Goal: Transaction & Acquisition: Purchase product/service

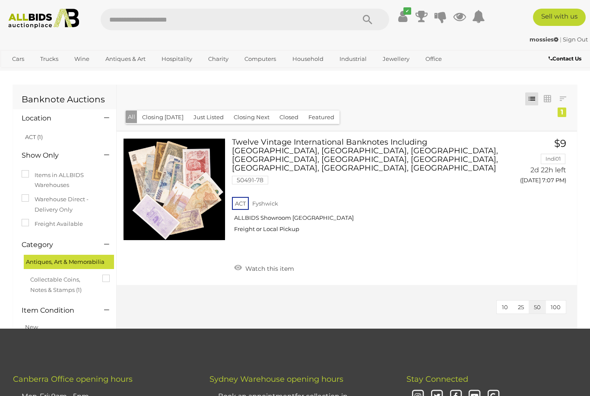
click at [122, 20] on input "text" at bounding box center [224, 20] width 246 height 22
type input "****"
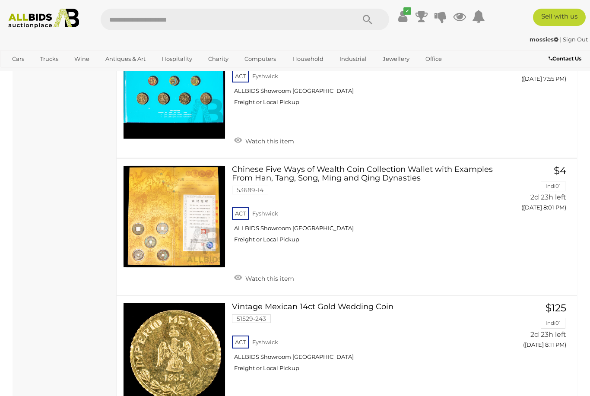
scroll to position [2664, 0]
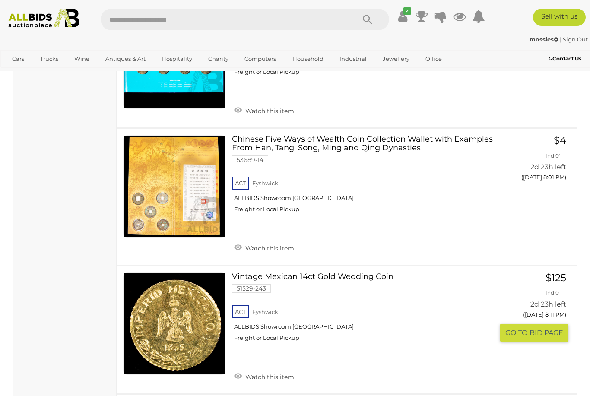
click at [538, 328] on span "BID PAGE" at bounding box center [547, 332] width 34 height 9
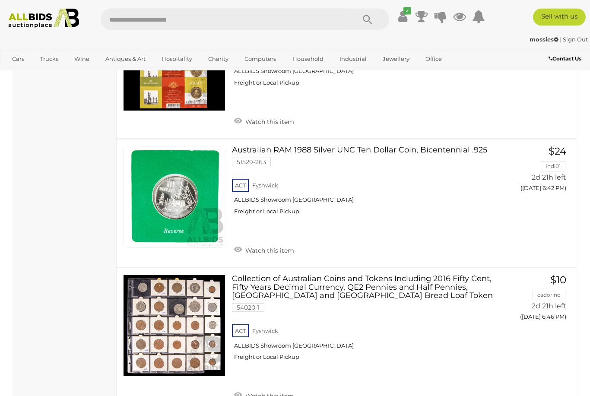
scroll to position [3984, 0]
click at [528, 330] on span "GO TO" at bounding box center [518, 334] width 24 height 9
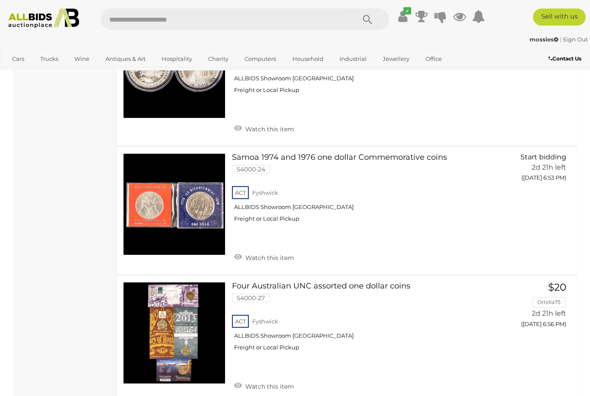
scroll to position [4526, 0]
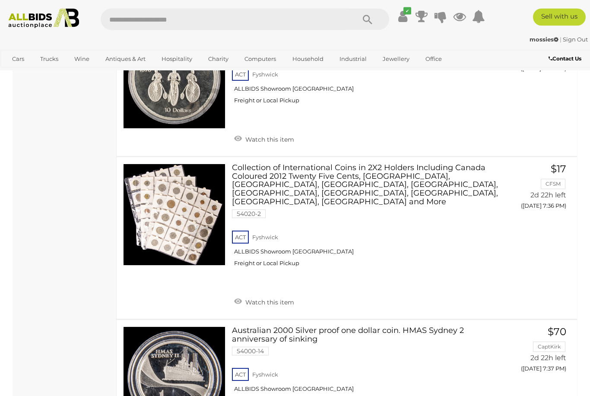
scroll to position [6421, 0]
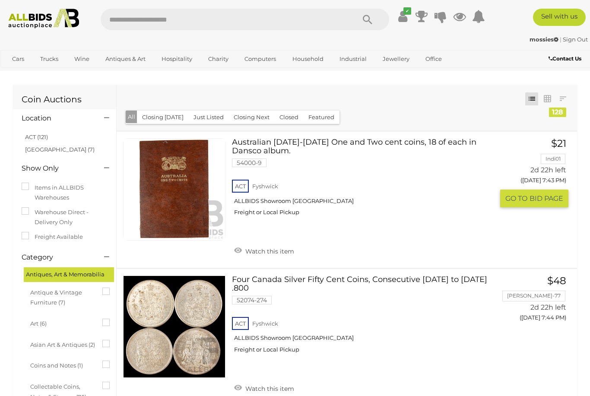
click at [555, 190] on button "GO TO BID PAGE" at bounding box center [534, 199] width 68 height 18
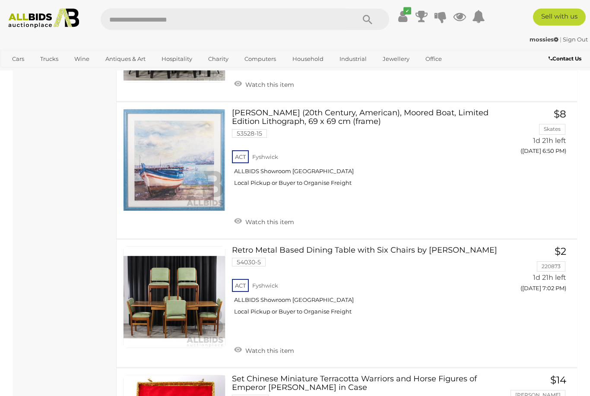
scroll to position [4604, 0]
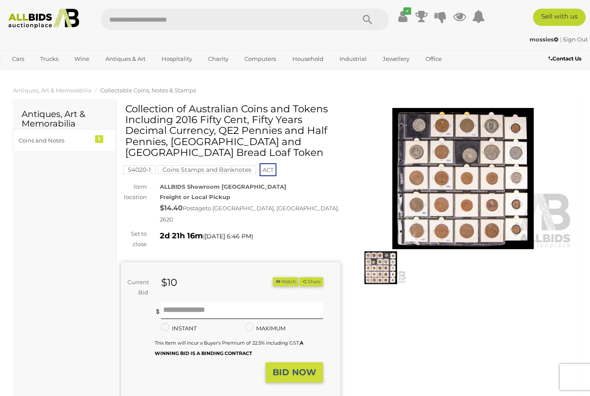
click at [472, 185] on img at bounding box center [464, 178] width 220 height 141
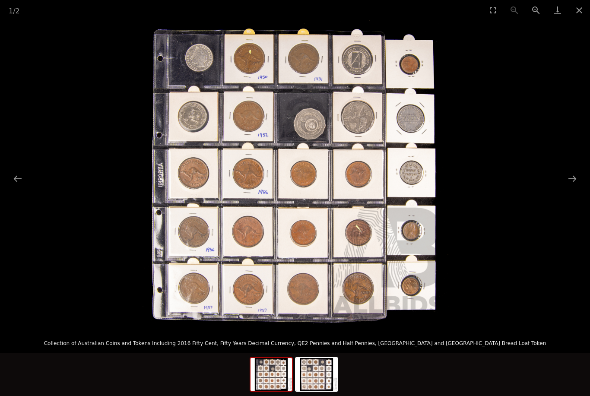
click at [571, 176] on button "Next slide" at bounding box center [573, 178] width 18 height 17
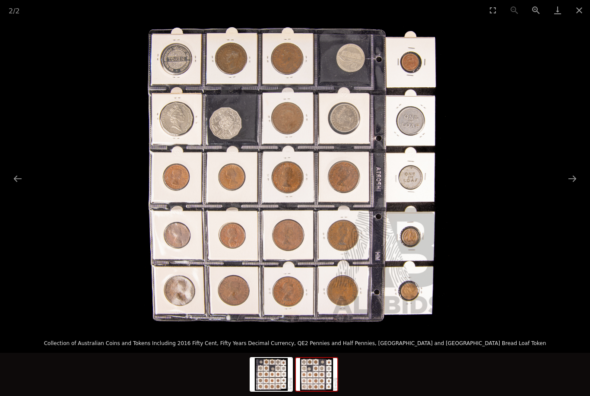
click at [577, 174] on button "Next slide" at bounding box center [573, 178] width 18 height 17
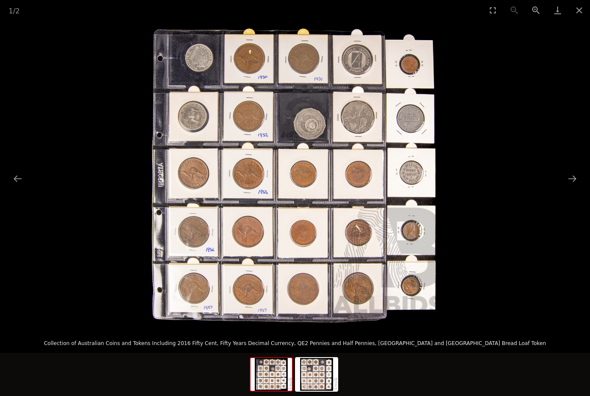
click at [571, 180] on button "Next slide" at bounding box center [573, 178] width 18 height 17
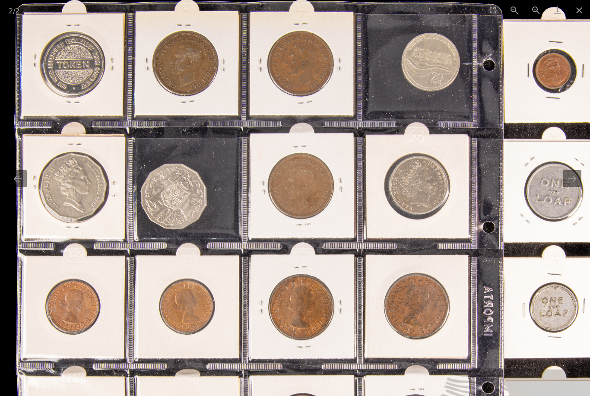
click at [23, 178] on button "Previous slide" at bounding box center [18, 178] width 18 height 17
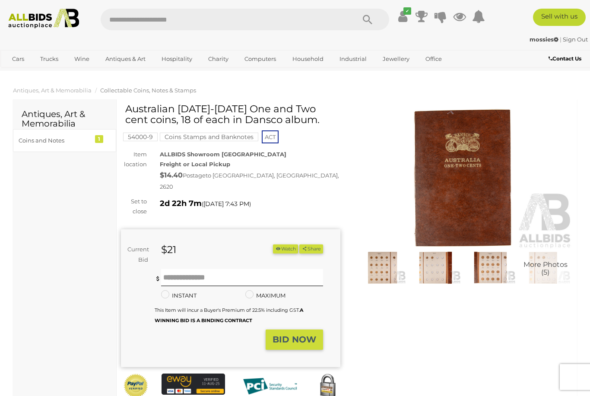
click at [382, 260] on img at bounding box center [381, 268] width 51 height 32
